Goal: Find specific page/section: Find specific page/section

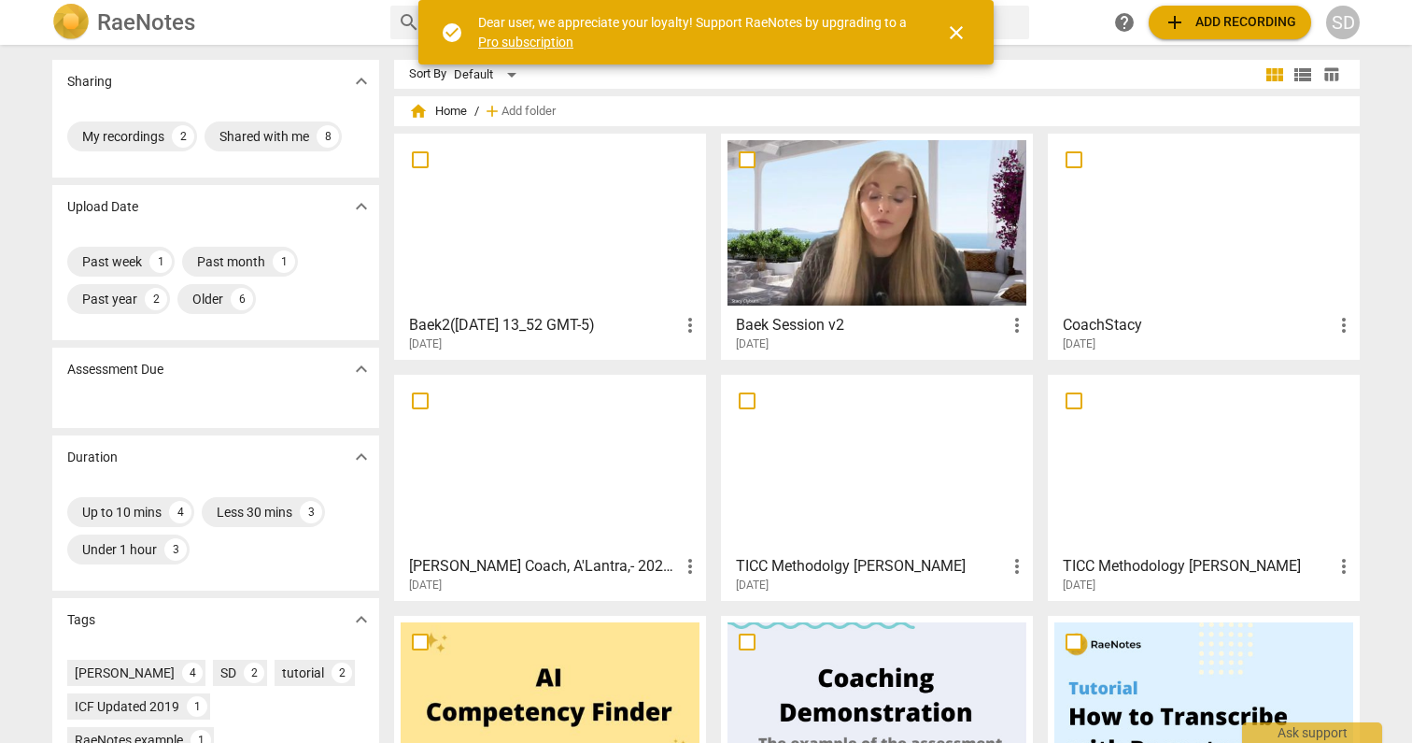
click at [601, 232] on div at bounding box center [550, 222] width 299 height 165
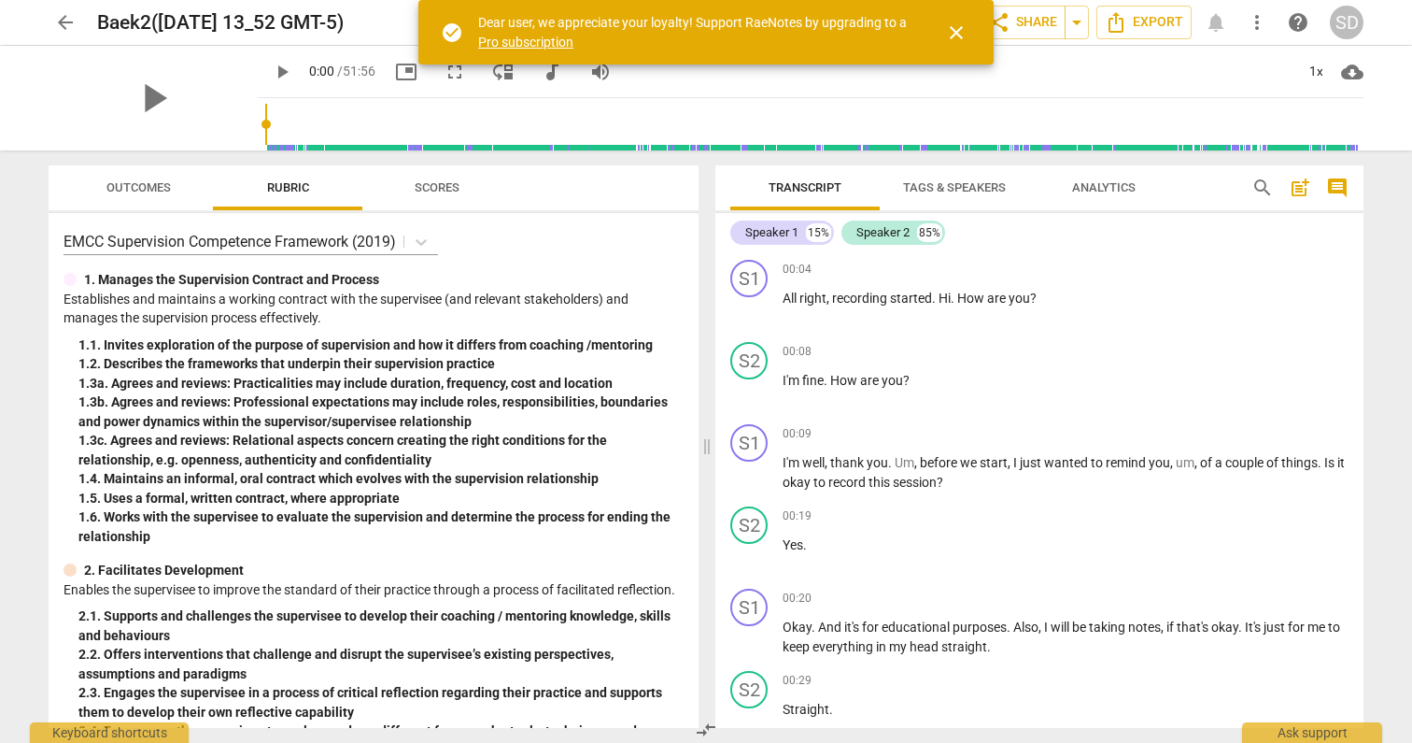
click at [431, 188] on span "Scores" at bounding box center [437, 187] width 45 height 14
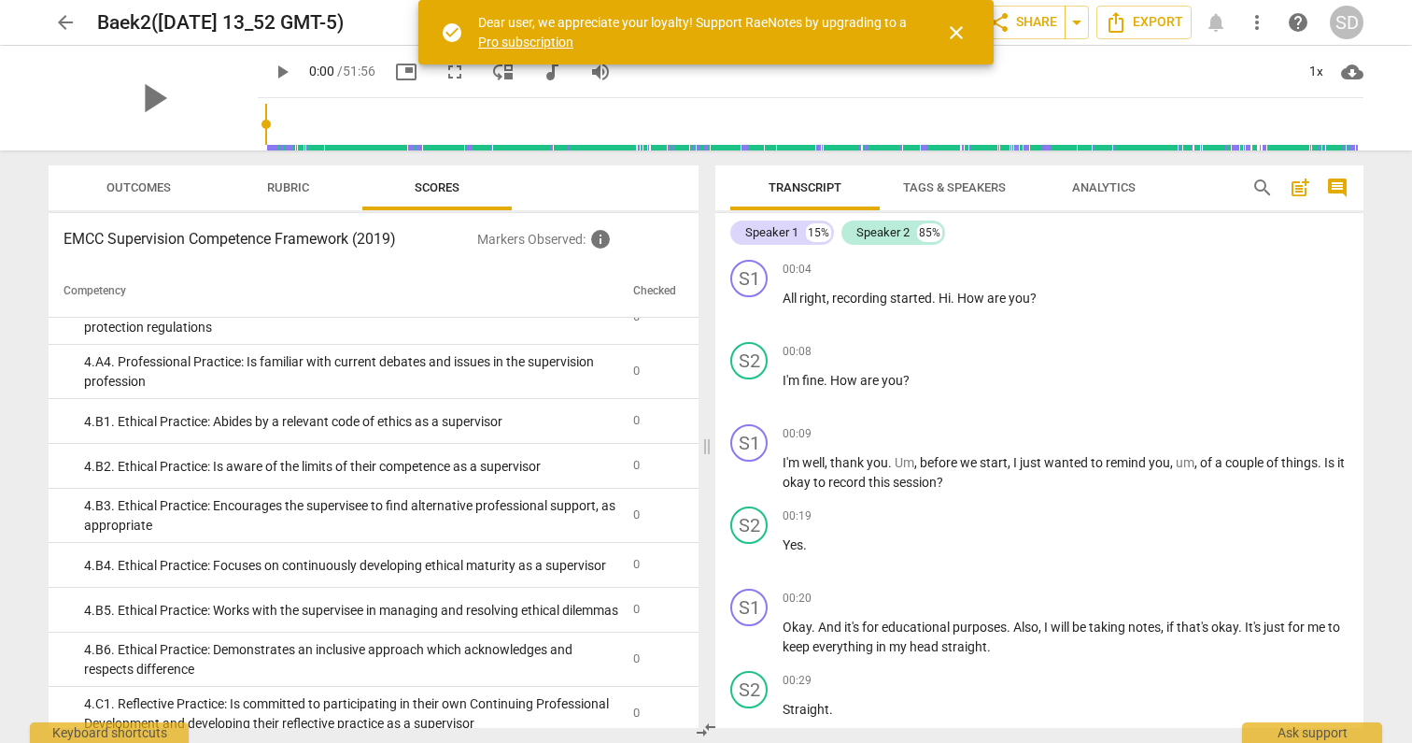
scroll to position [1459, 0]
click at [129, 191] on span "Outcomes" at bounding box center [138, 187] width 64 height 14
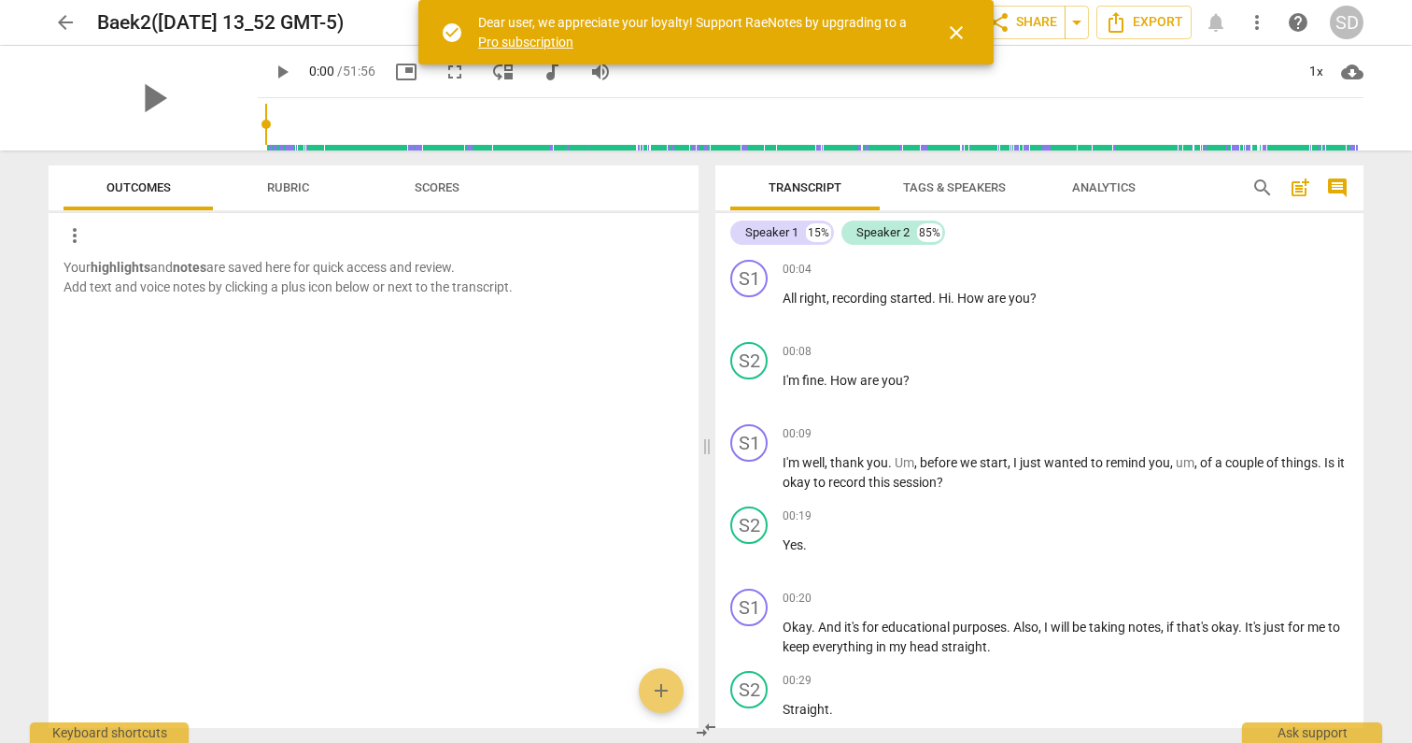
click at [293, 186] on span "Rubric" at bounding box center [288, 187] width 42 height 14
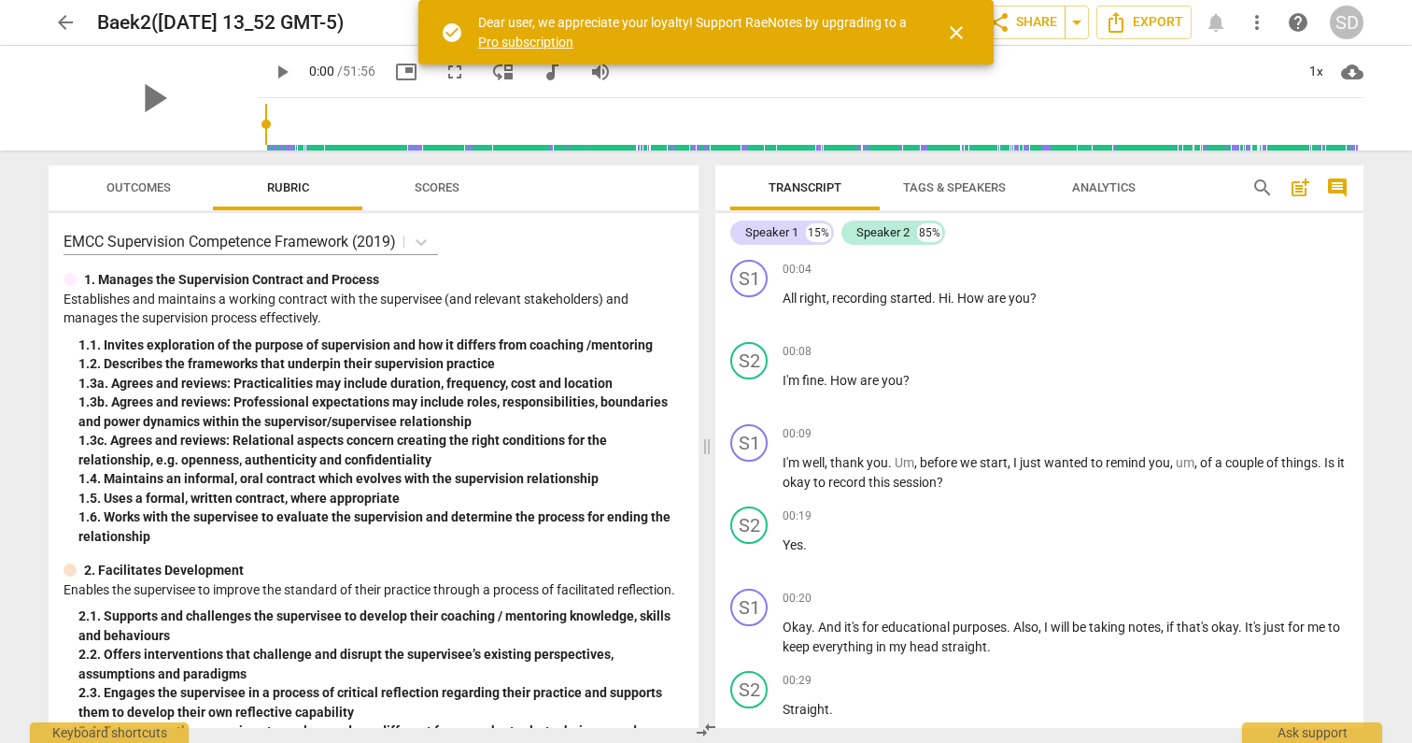
click at [1135, 186] on span "Analytics" at bounding box center [1104, 187] width 64 height 14
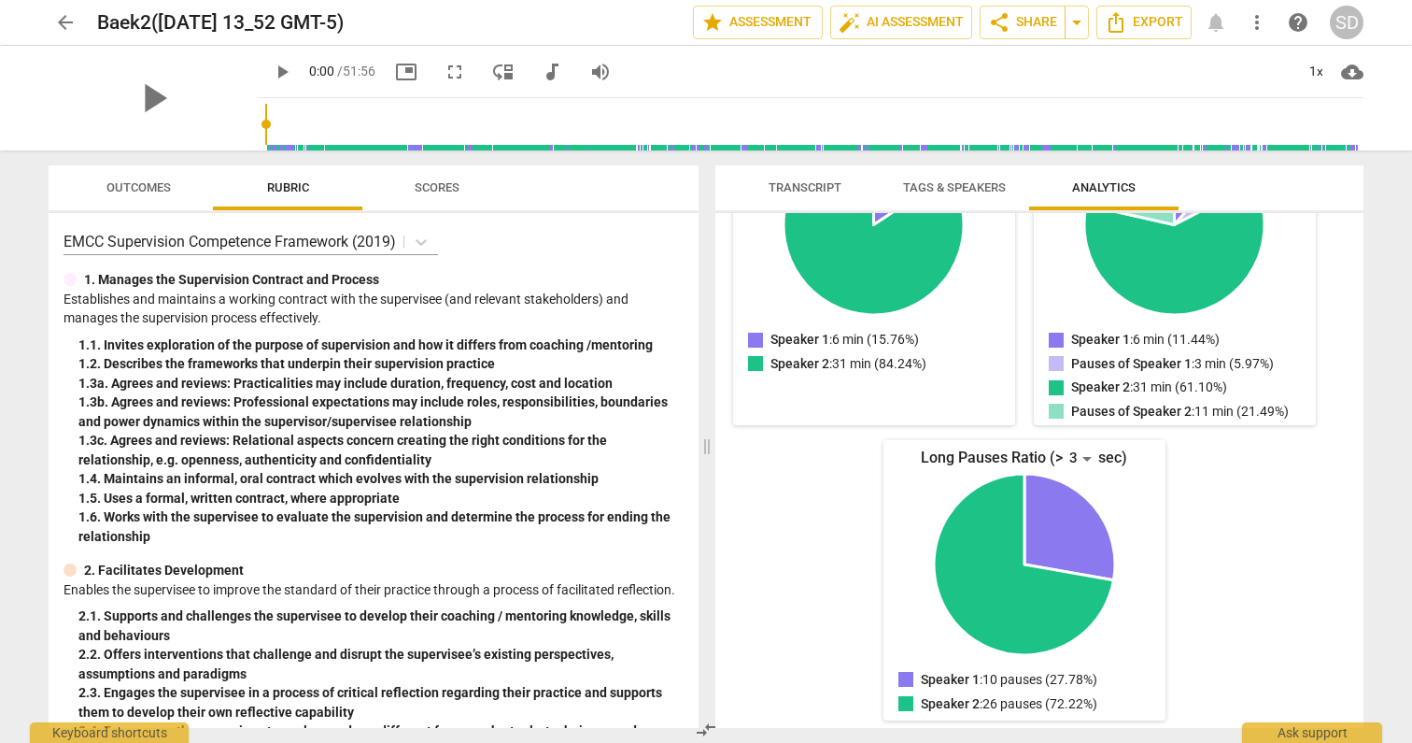
scroll to position [0, 0]
click at [442, 186] on span "Scores" at bounding box center [437, 187] width 45 height 14
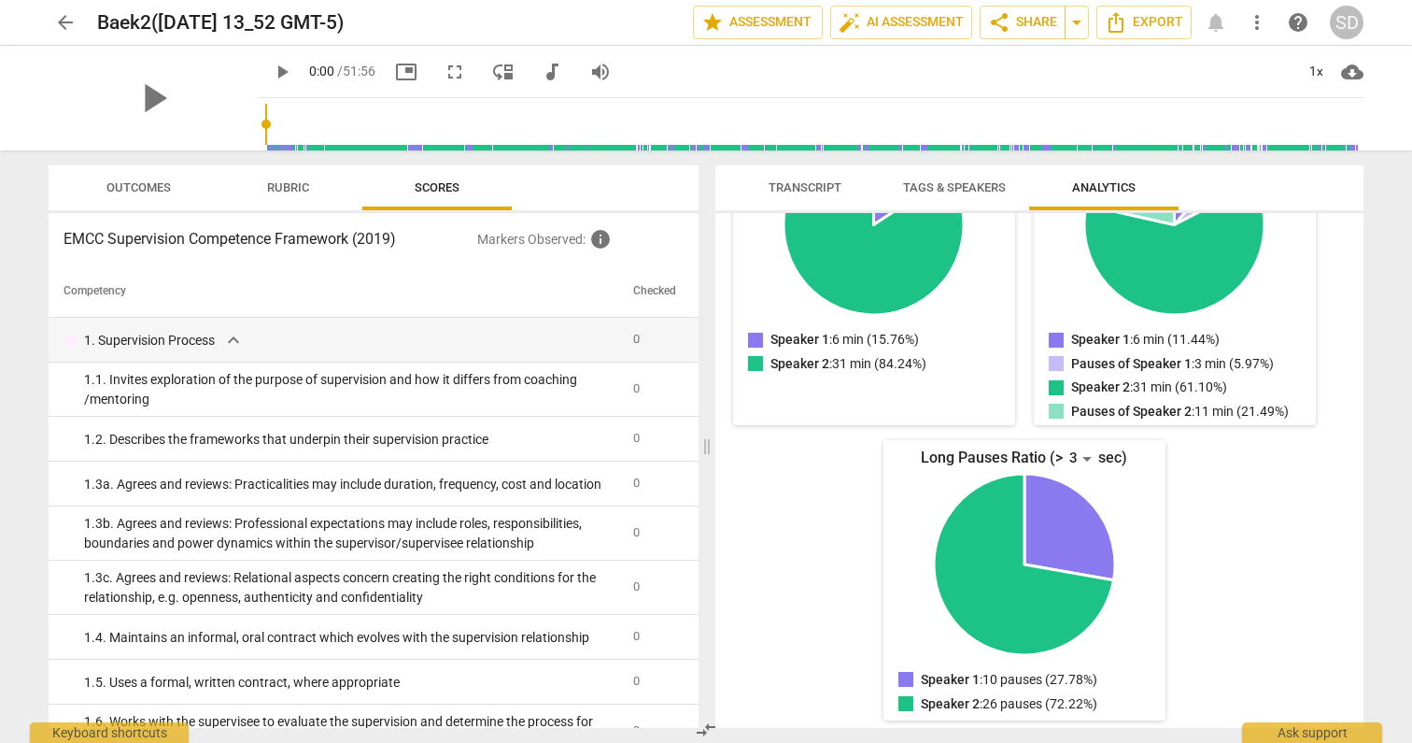
click at [292, 191] on span "Rubric" at bounding box center [288, 187] width 42 height 14
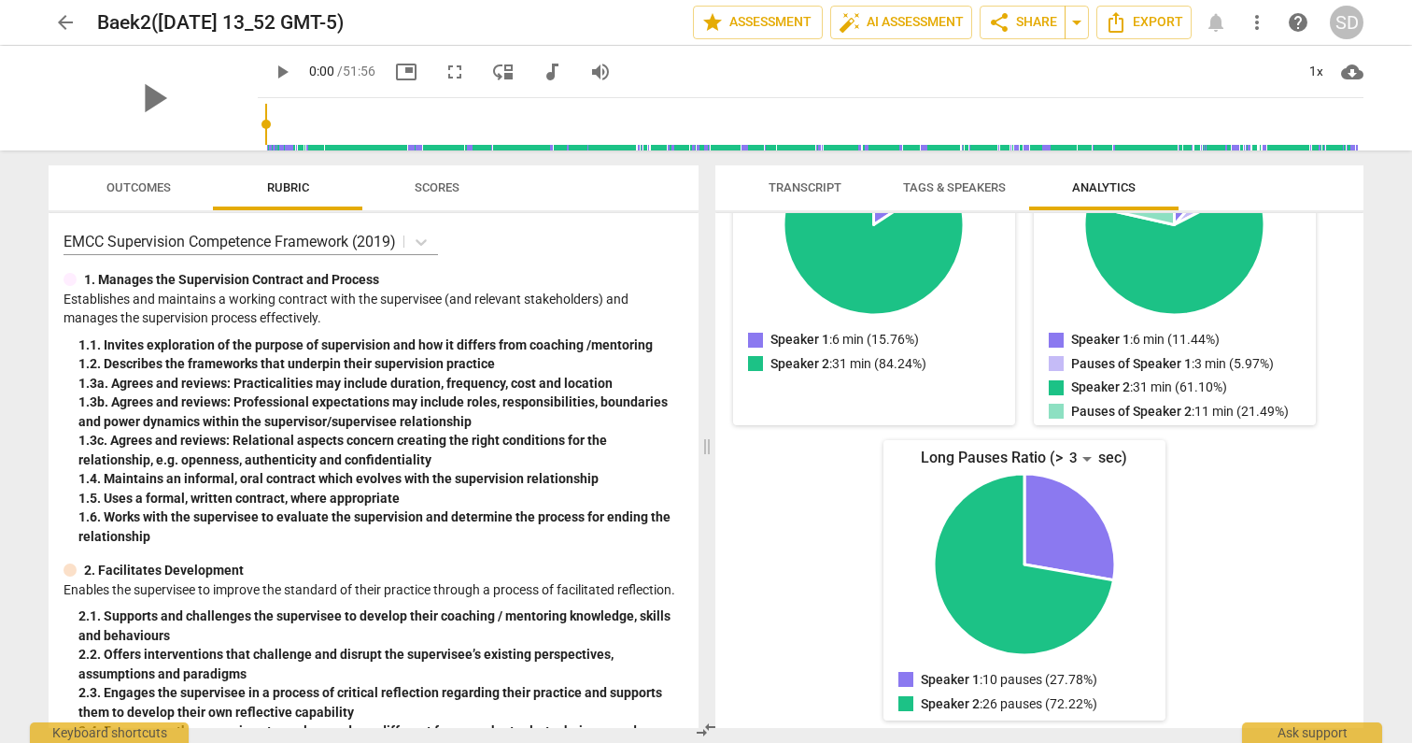
click at [801, 188] on span "Transcript" at bounding box center [805, 187] width 73 height 14
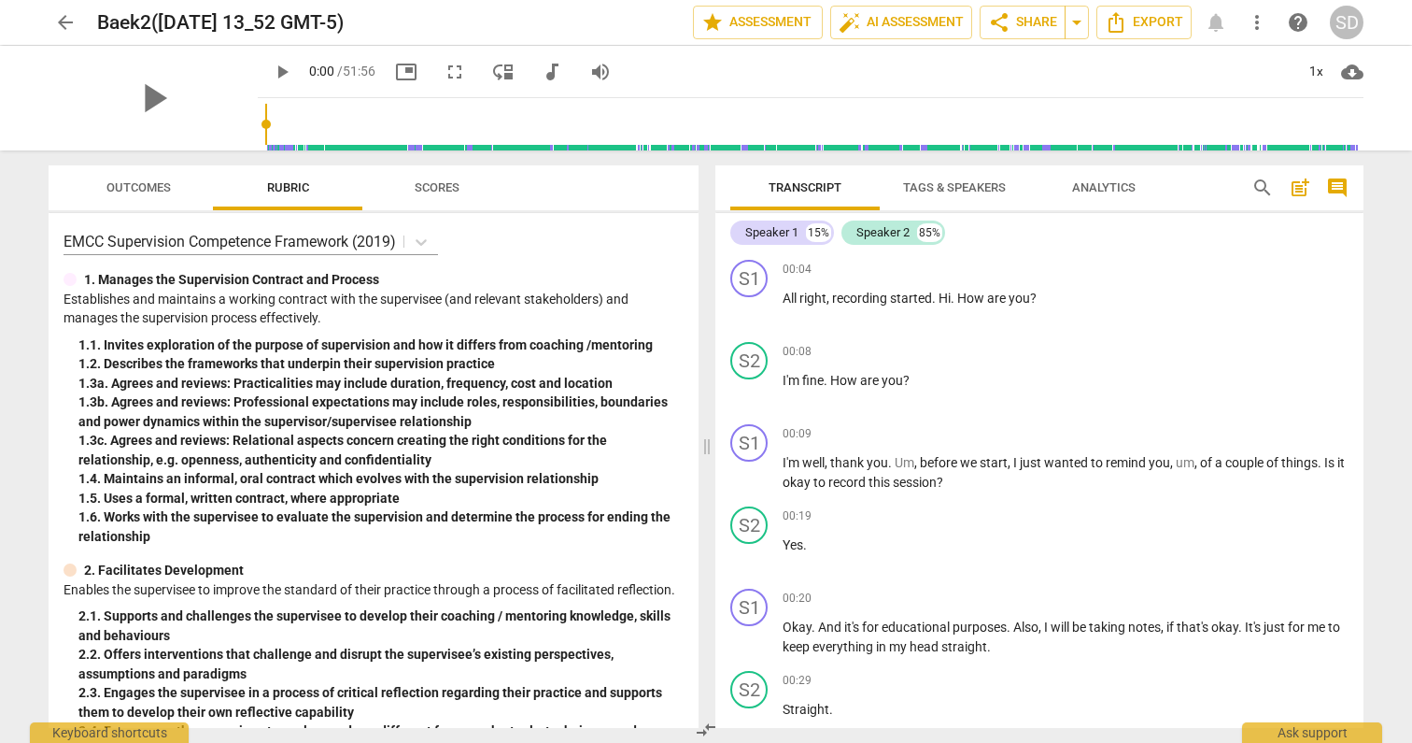
click at [948, 190] on span "Tags & Speakers" at bounding box center [954, 187] width 103 height 14
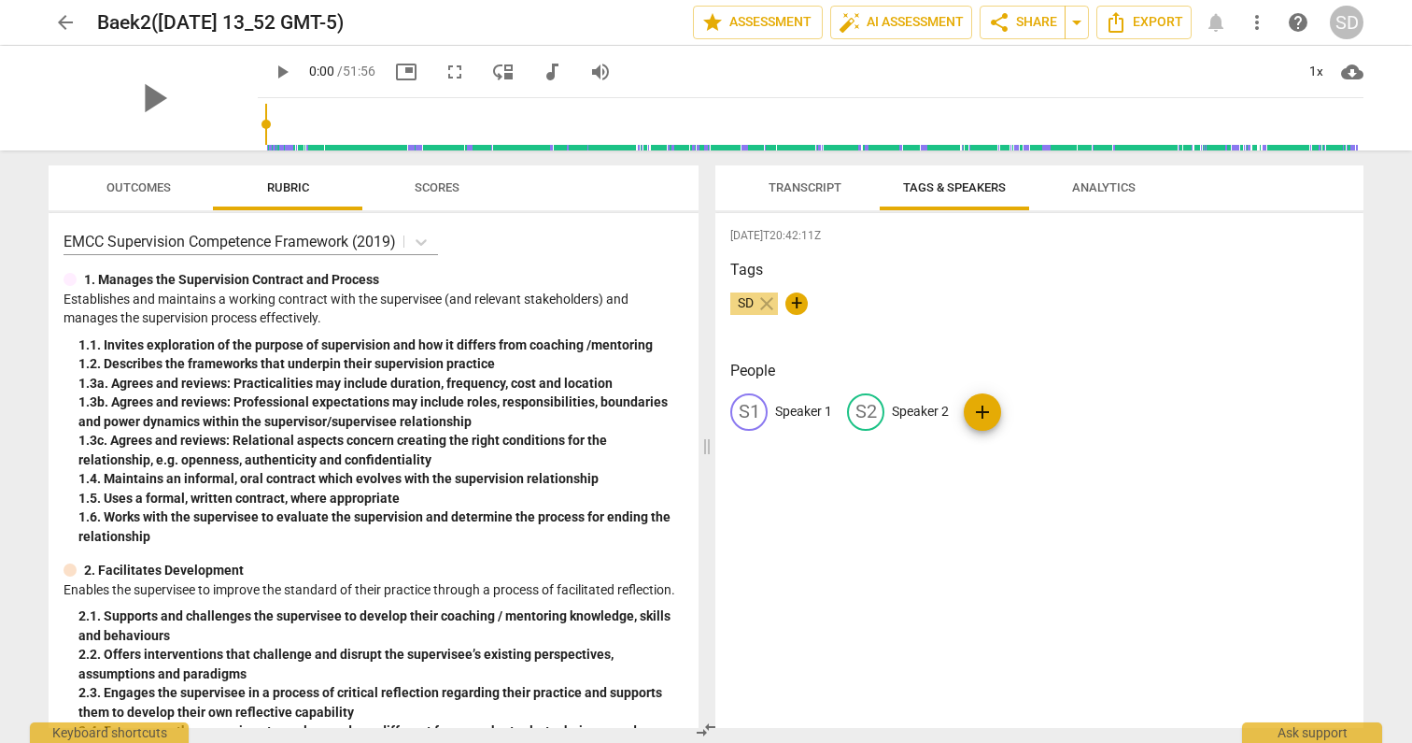
click at [1103, 191] on span "Analytics" at bounding box center [1104, 187] width 64 height 14
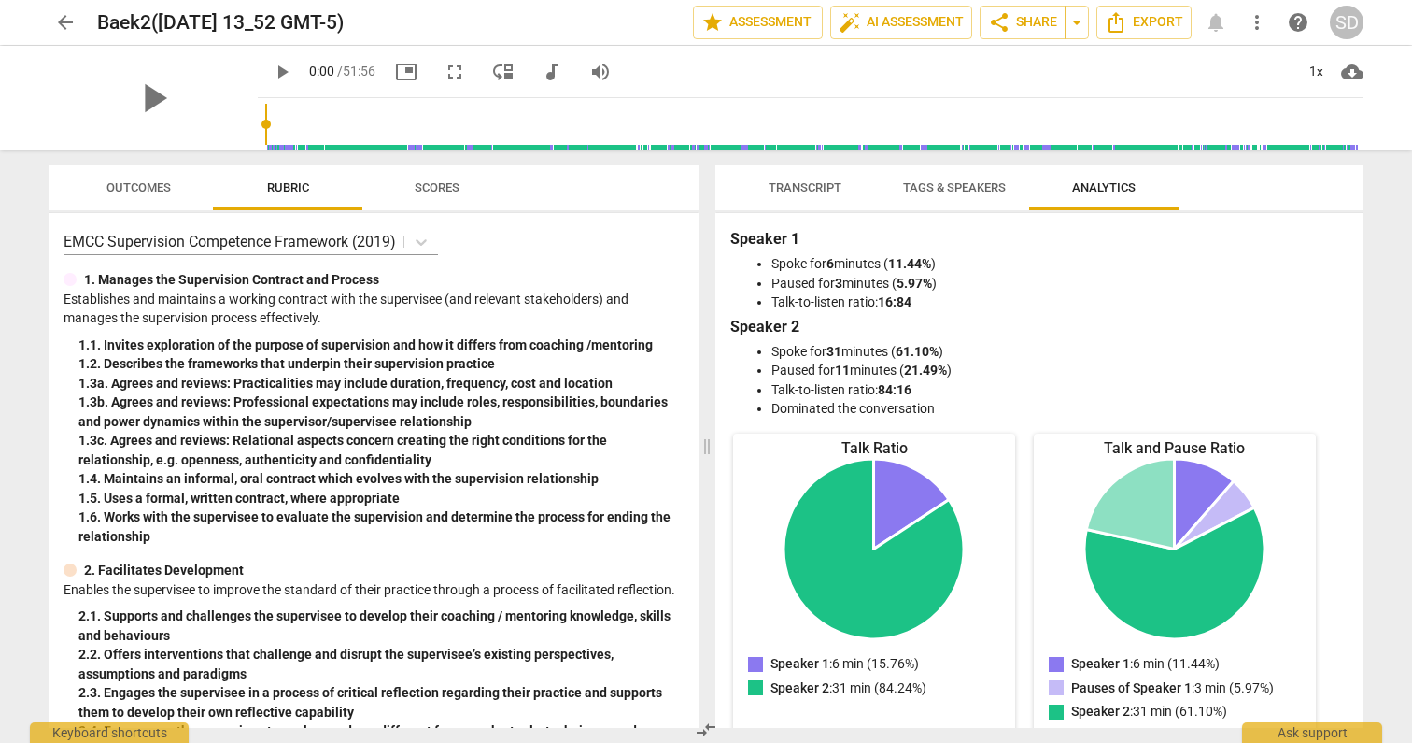
click at [431, 192] on span "Scores" at bounding box center [437, 187] width 45 height 14
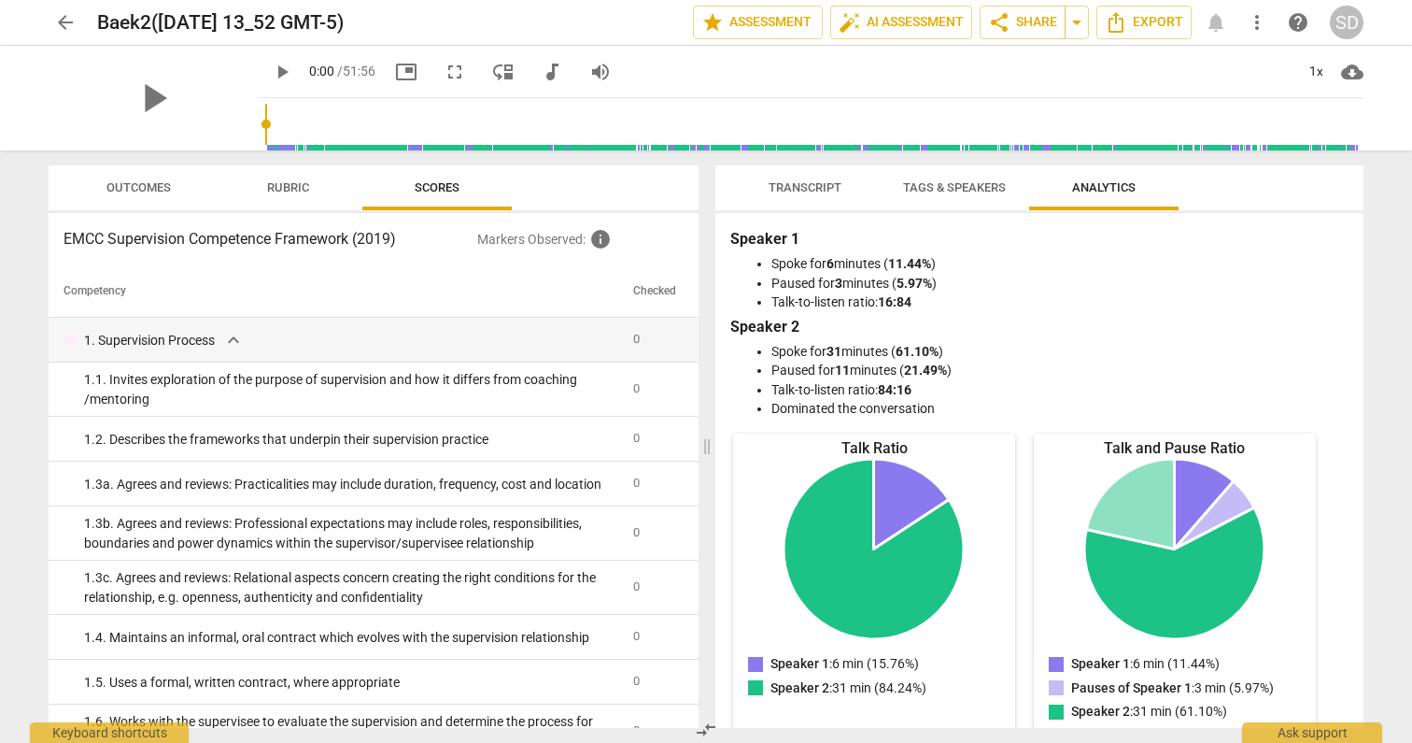
click at [60, 21] on span "arrow_back" at bounding box center [65, 22] width 22 height 22
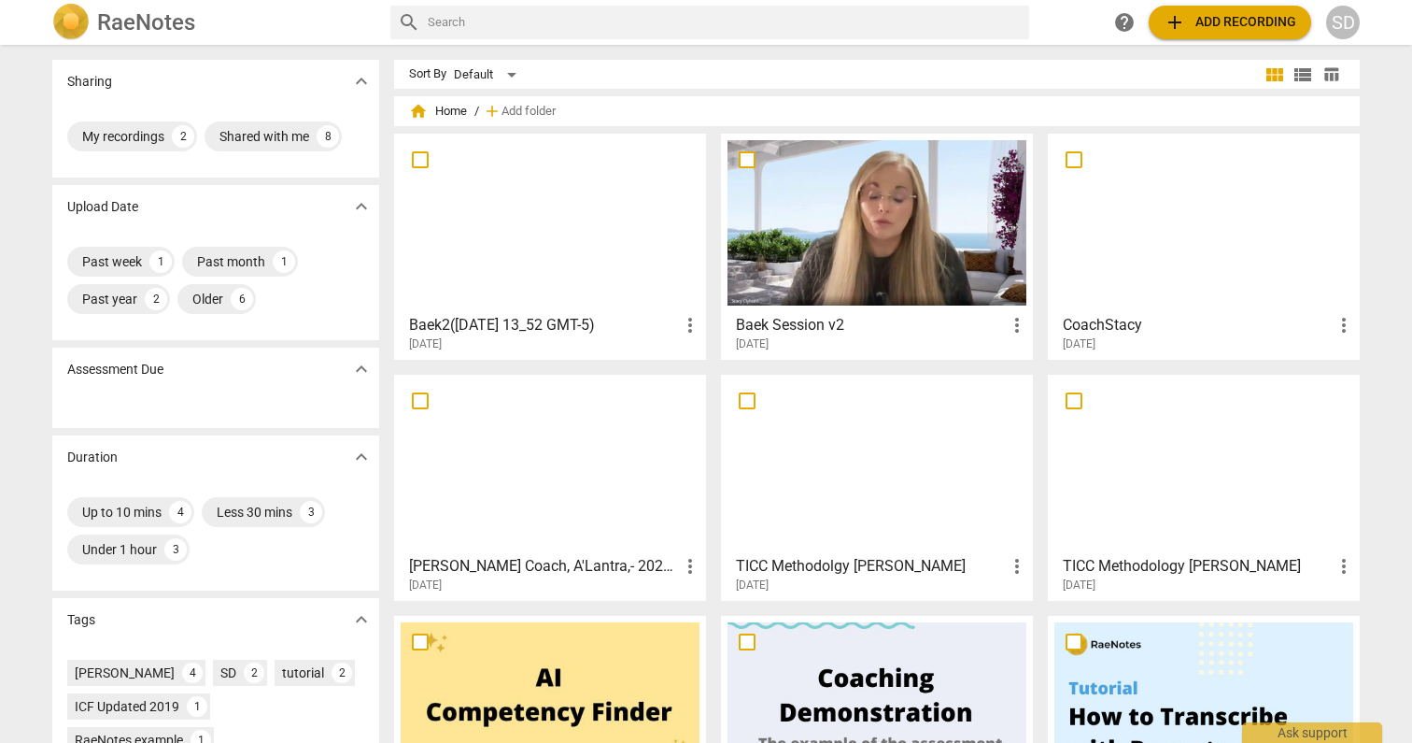
click at [793, 202] on div at bounding box center [877, 222] width 299 height 165
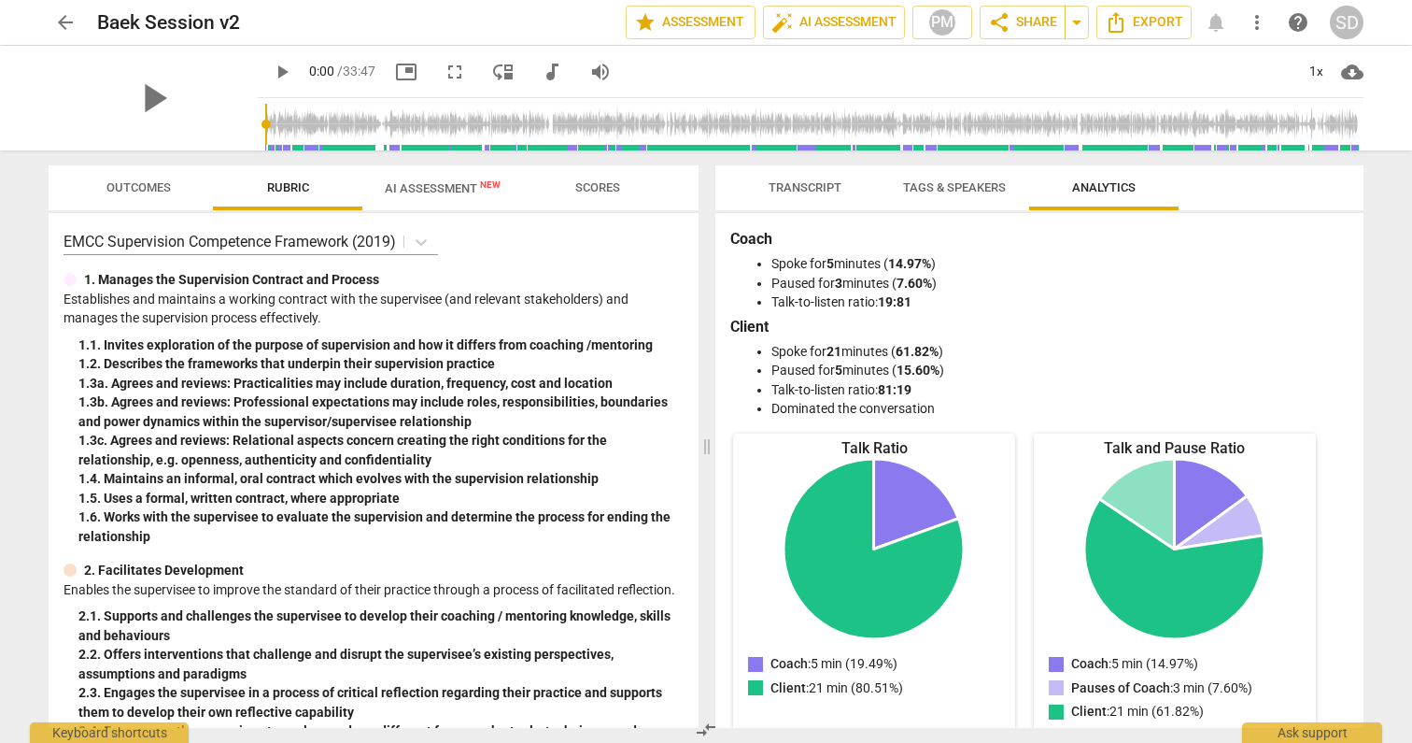
click at [592, 185] on span "Scores" at bounding box center [597, 187] width 45 height 14
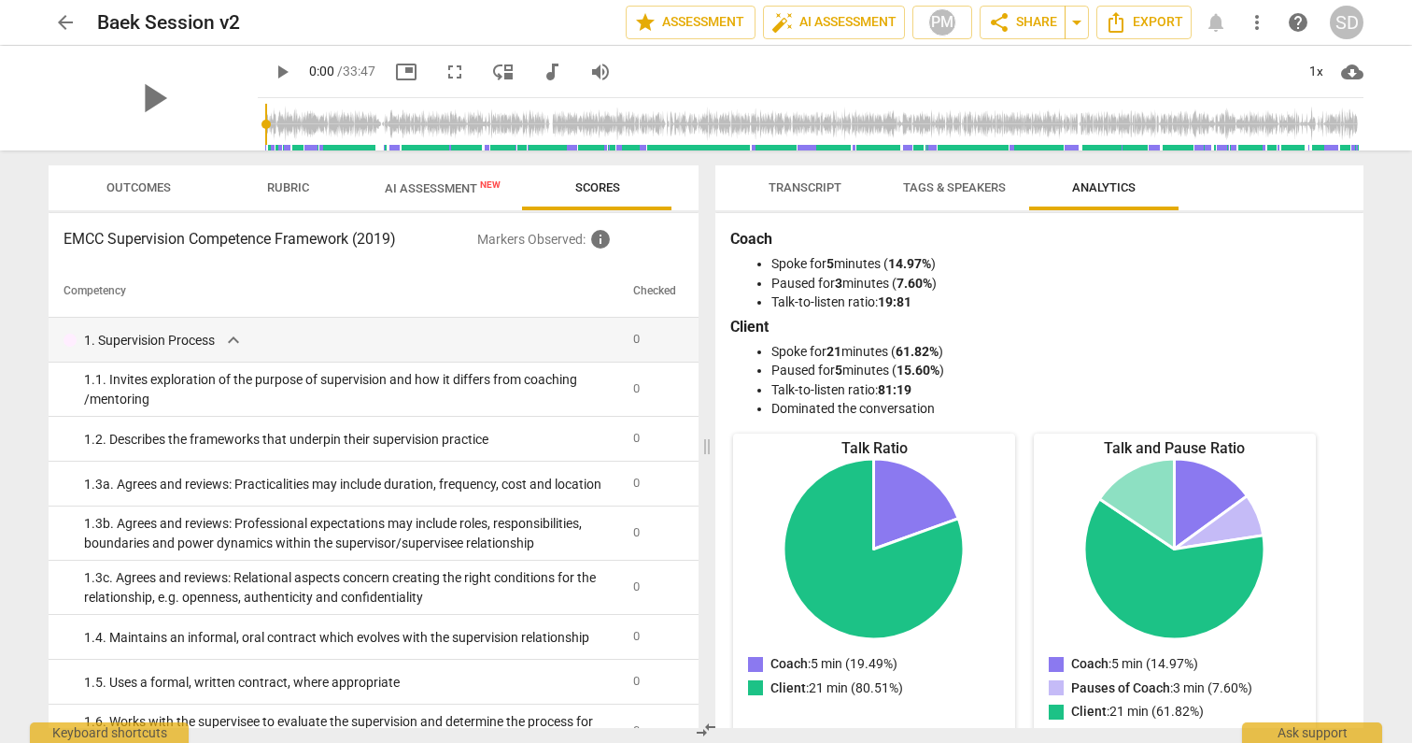
click at [65, 16] on span "arrow_back" at bounding box center [65, 22] width 22 height 22
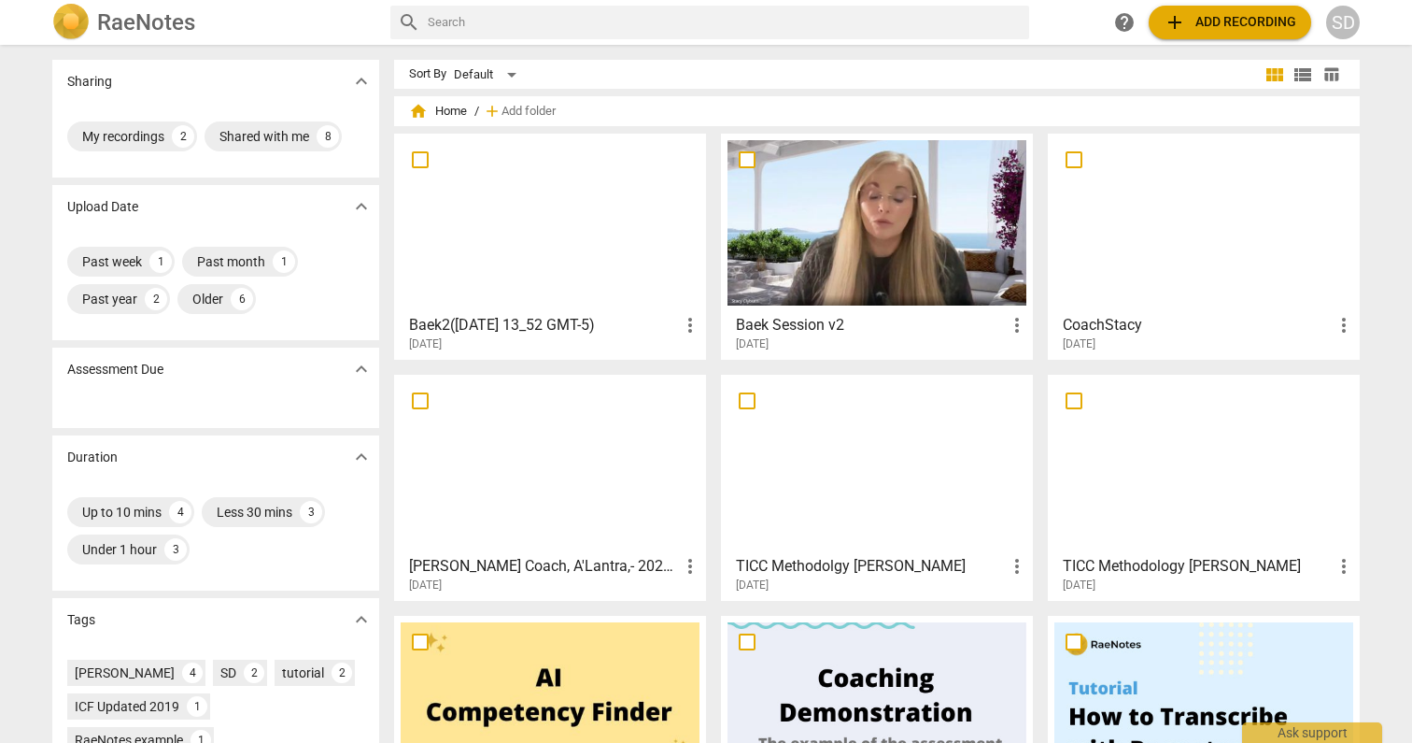
click at [546, 235] on div at bounding box center [550, 222] width 299 height 165
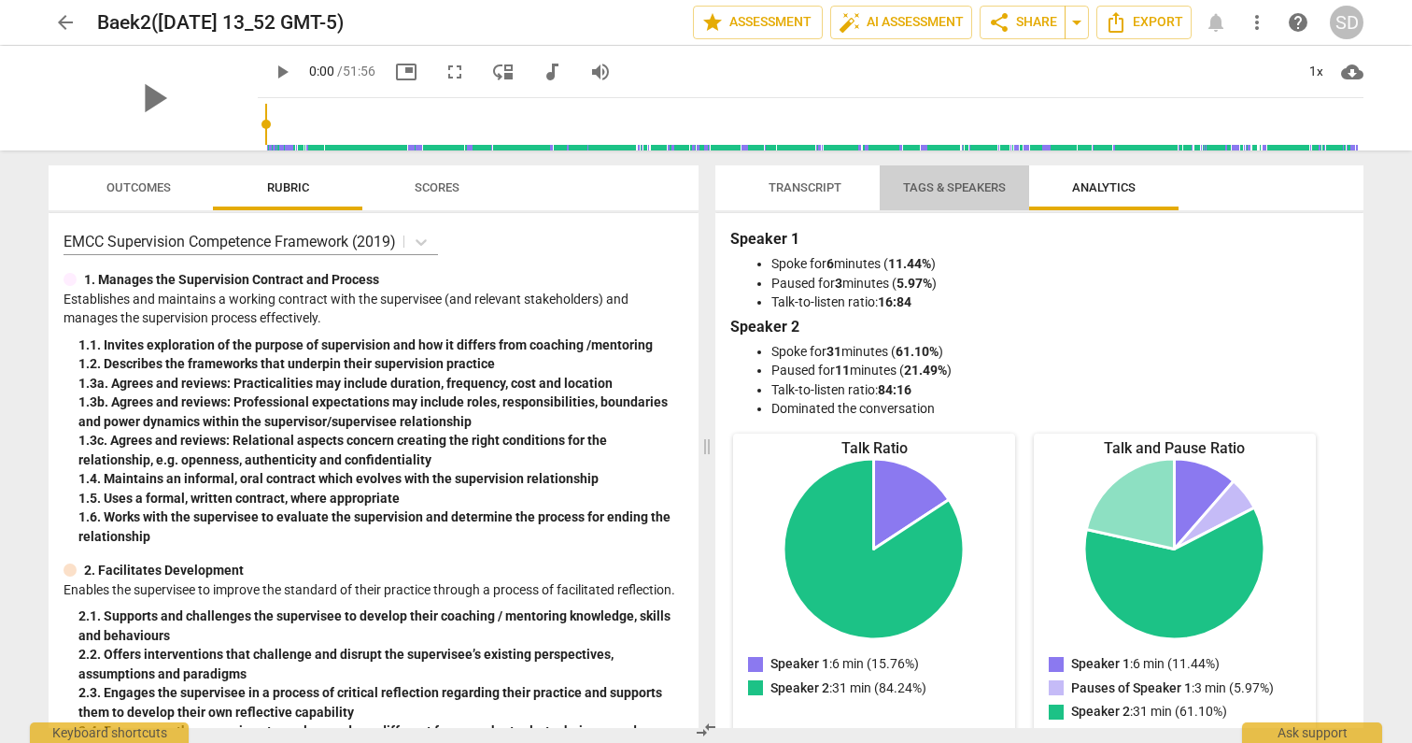
click at [967, 194] on span "Tags & Speakers" at bounding box center [955, 188] width 148 height 25
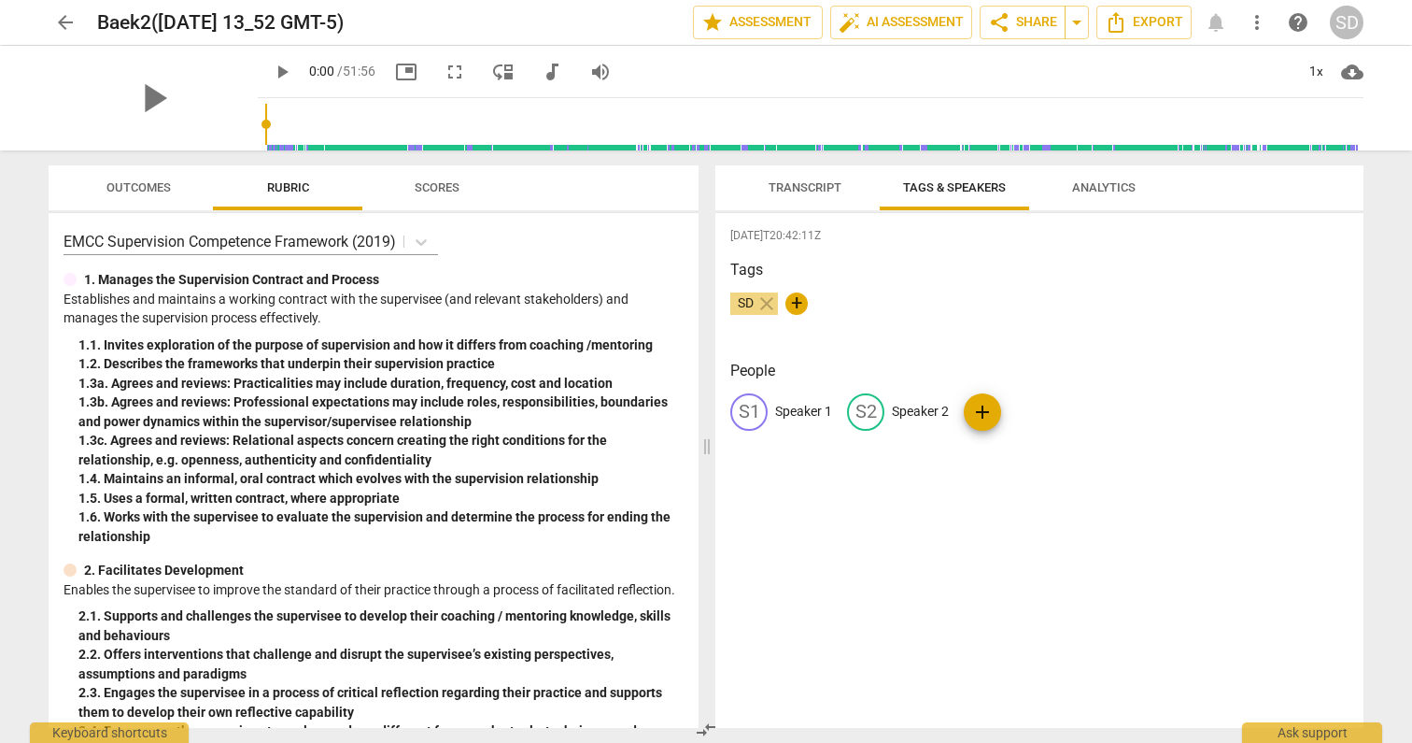
click at [825, 198] on span "Transcript" at bounding box center [805, 188] width 118 height 25
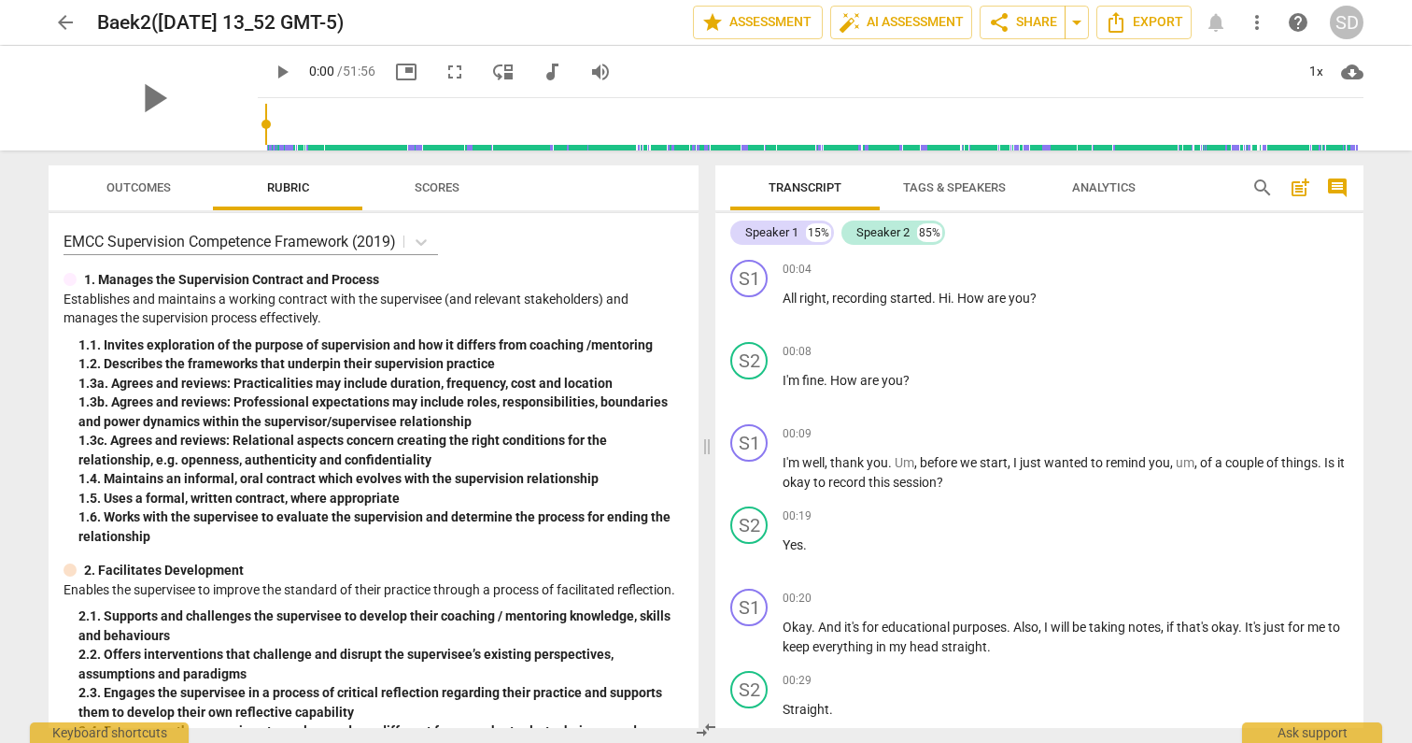
click at [1096, 191] on span "Analytics" at bounding box center [1104, 187] width 64 height 14
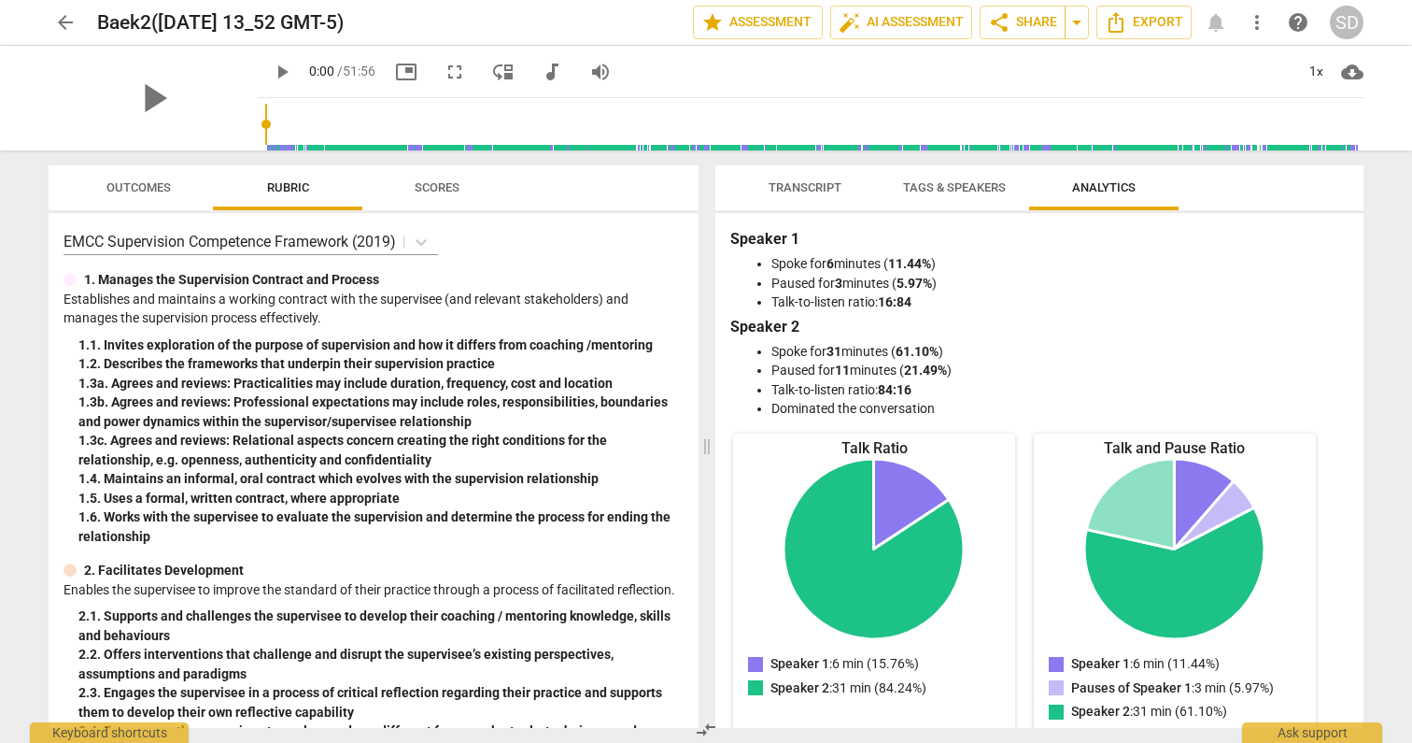
click at [433, 192] on span "Scores" at bounding box center [437, 187] width 45 height 14
